Goal: Task Accomplishment & Management: Manage account settings

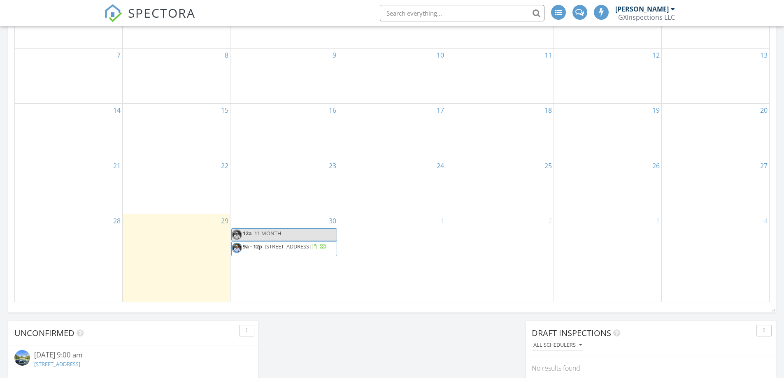
scroll to position [4, 4]
click at [274, 246] on span "5711 Arenas Timbers Dr, Humble 77346" at bounding box center [288, 246] width 46 height 7
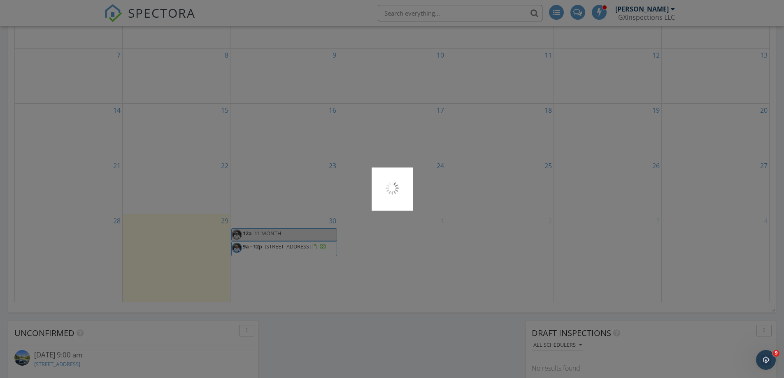
scroll to position [0, 0]
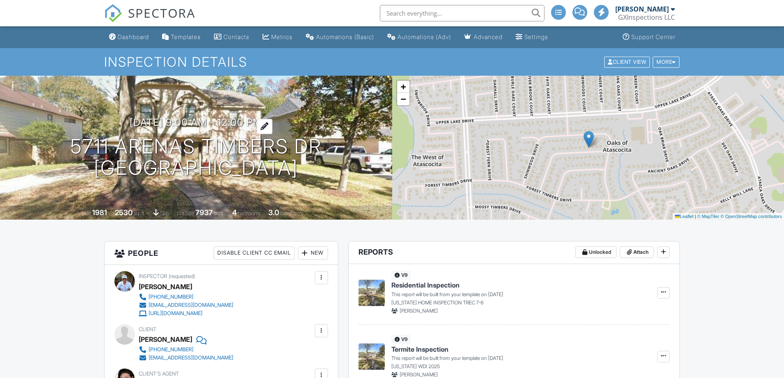
click at [259, 120] on h3 "09/30/2025 9:00 am - 12:00 pm" at bounding box center [196, 122] width 132 height 11
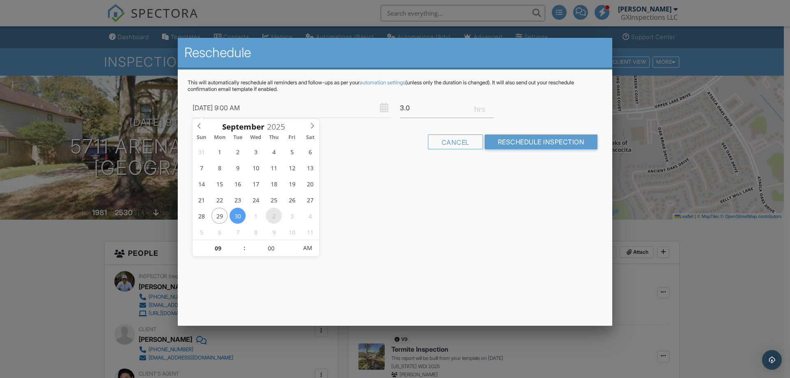
type input "[DATE] 9:00 AM"
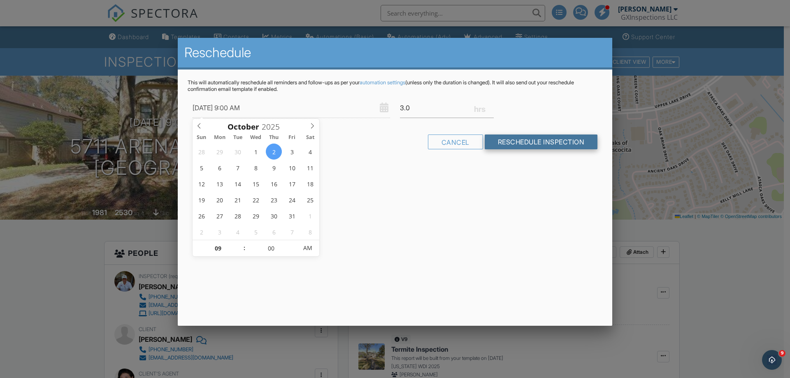
click at [532, 140] on input "Reschedule Inspection" at bounding box center [541, 142] width 113 height 15
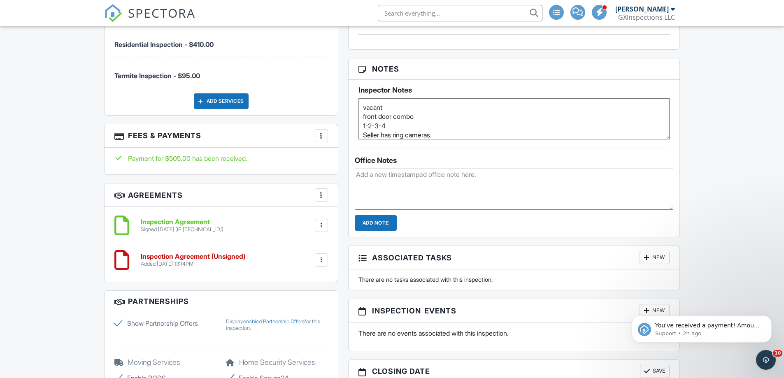
scroll to position [617, 0]
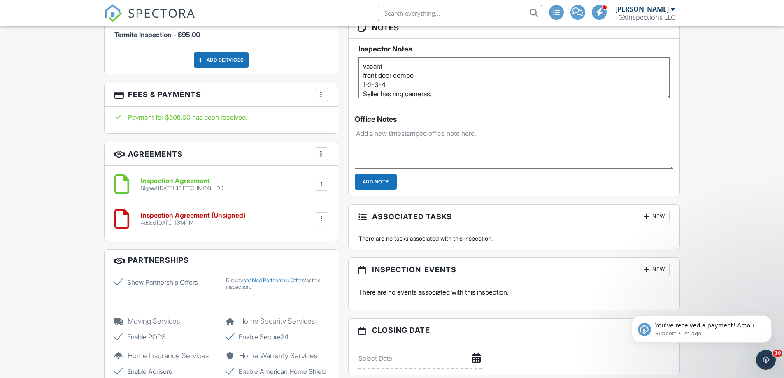
click at [318, 216] on div at bounding box center [321, 219] width 8 height 8
click at [312, 281] on li "Delete" at bounding box center [299, 282] width 47 height 21
